Goal: Task Accomplishment & Management: Use online tool/utility

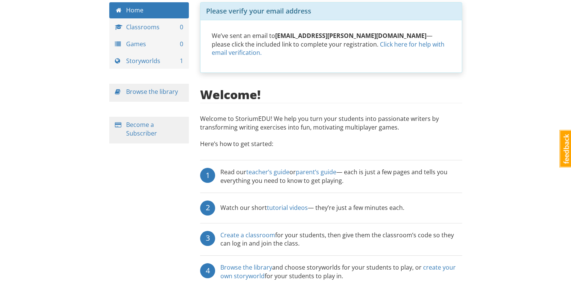
scroll to position [71, 0]
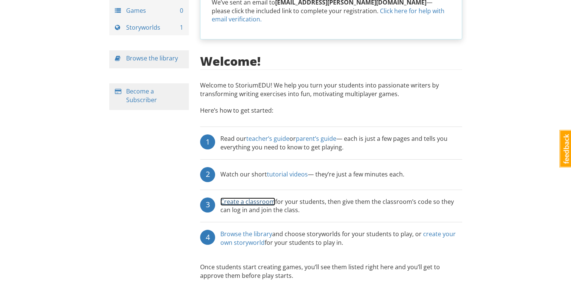
click at [241, 197] on link "Create a classroom" at bounding box center [247, 201] width 55 height 8
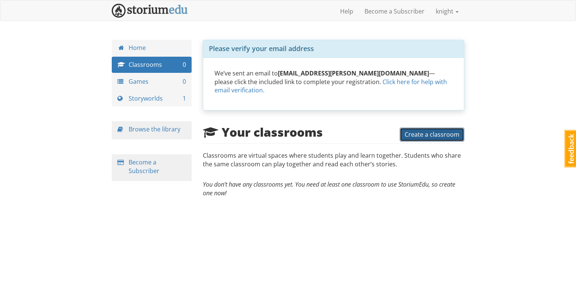
click at [444, 130] on span "Create a classroom" at bounding box center [432, 134] width 55 height 8
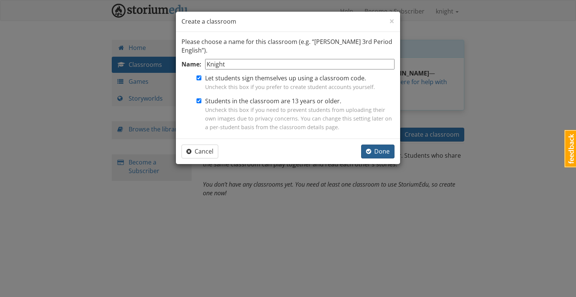
type input "Knight"
click at [380, 152] on span "Done" at bounding box center [378, 151] width 24 height 8
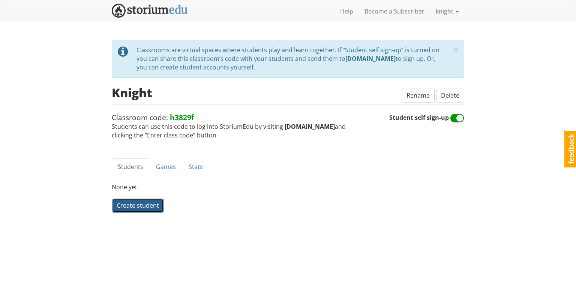
click at [157, 206] on span "Create student" at bounding box center [138, 205] width 42 height 8
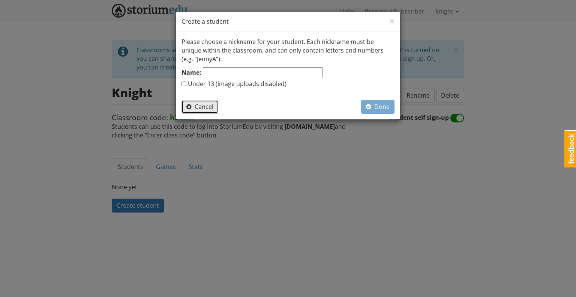
click at [205, 109] on span "Cancel" at bounding box center [199, 106] width 27 height 8
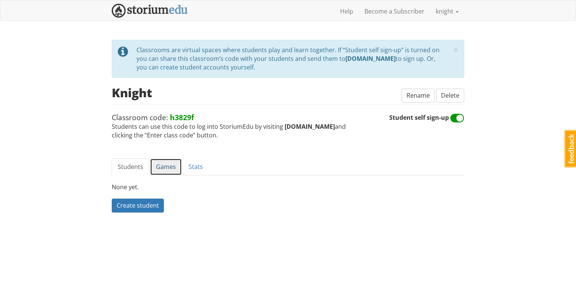
click at [168, 168] on link "Games" at bounding box center [166, 166] width 32 height 17
click at [146, 205] on span "Create a game" at bounding box center [137, 205] width 41 height 8
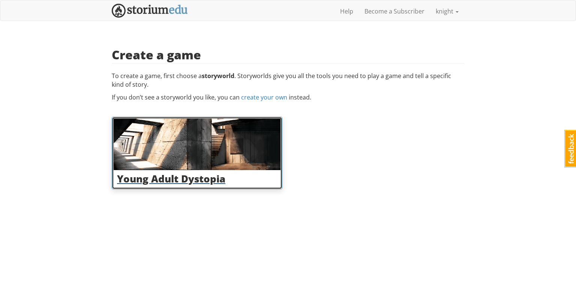
click at [149, 179] on h3 "Young Adult Dystopia" at bounding box center [197, 178] width 160 height 11
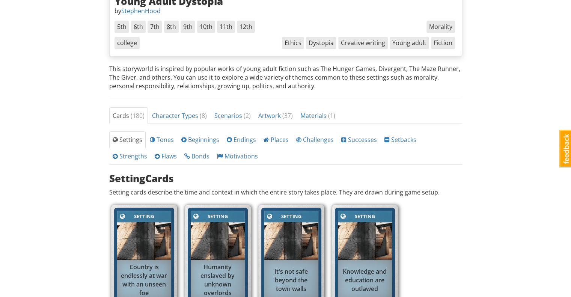
scroll to position [188, 0]
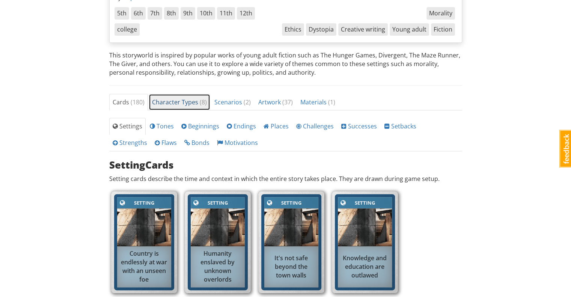
click at [176, 101] on span "Character Types ( 8 )" at bounding box center [179, 102] width 55 height 8
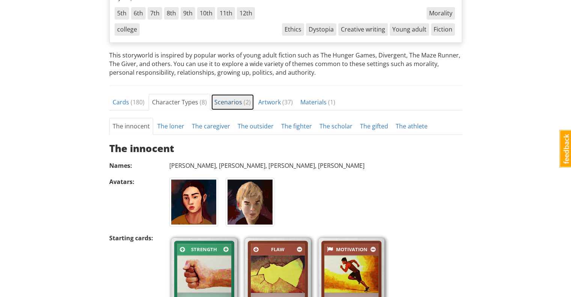
click at [227, 100] on span "Scenarios ( 2 )" at bounding box center [232, 102] width 36 height 8
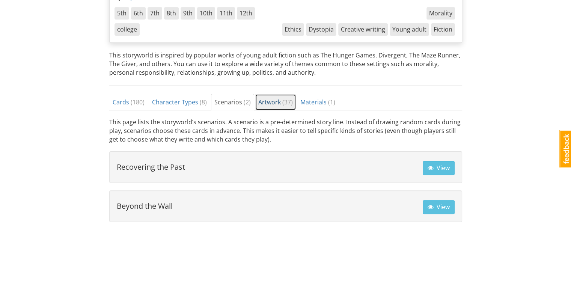
click at [262, 96] on link "Artwork ( 37 )" at bounding box center [275, 102] width 41 height 17
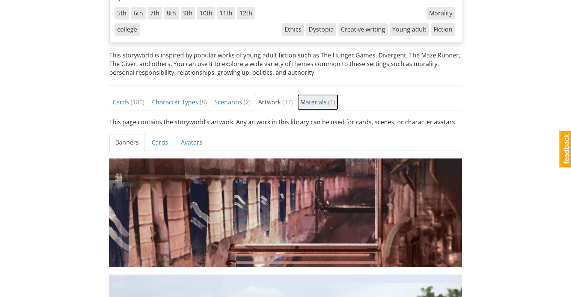
click at [306, 99] on span "Materials ( 1 )" at bounding box center [317, 102] width 35 height 8
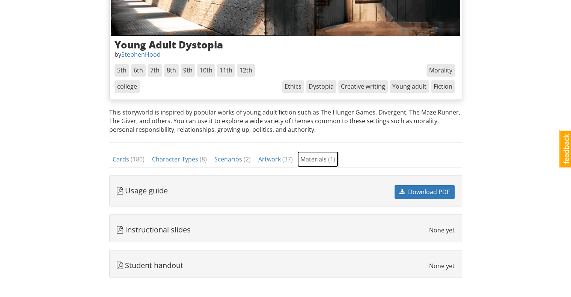
scroll to position [0, 0]
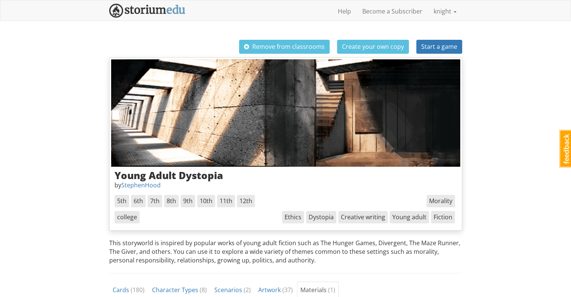
click at [138, 200] on span "6th" at bounding box center [138, 201] width 15 height 12
click at [431, 48] on span "Start a game" at bounding box center [439, 46] width 36 height 8
select select "xbm1mg"
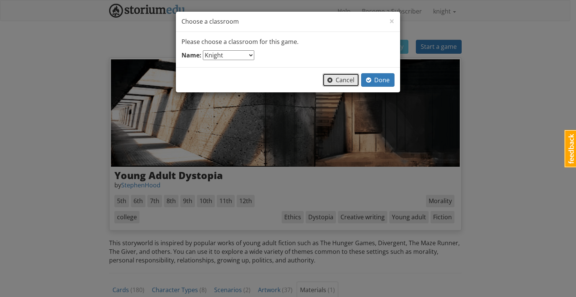
click at [341, 79] on span "Cancel" at bounding box center [341, 80] width 27 height 8
